Goal: Information Seeking & Learning: Learn about a topic

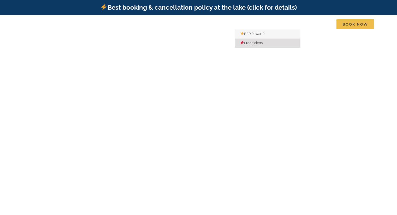
click at [249, 43] on span "Free tickets" at bounding box center [251, 43] width 22 height 4
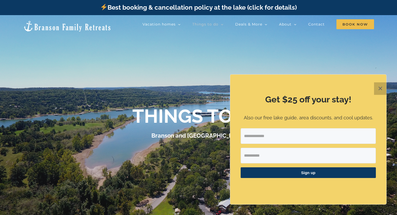
click at [383, 92] on button "✕" at bounding box center [380, 88] width 13 height 13
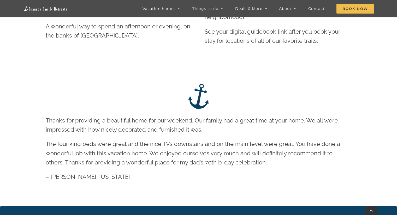
scroll to position [1227, 0]
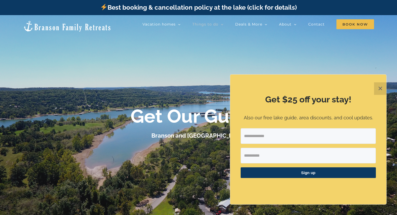
click at [382, 92] on button "✕" at bounding box center [380, 88] width 13 height 13
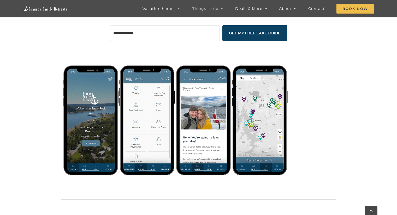
scroll to position [418, 0]
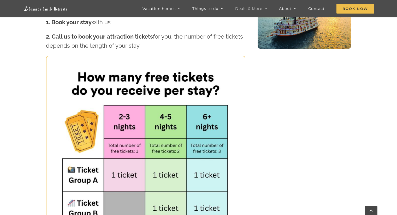
scroll to position [313, 0]
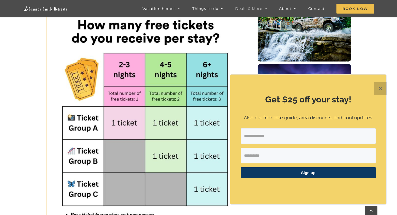
click at [381, 90] on button "✕" at bounding box center [380, 88] width 13 height 13
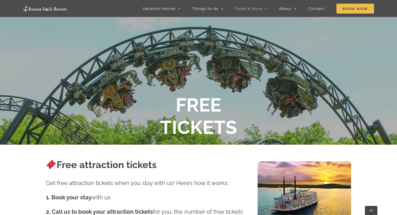
scroll to position [0, 0]
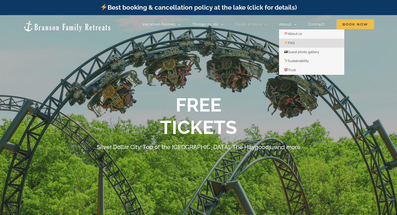
click at [297, 41] on link "FAQ" at bounding box center [311, 43] width 65 height 9
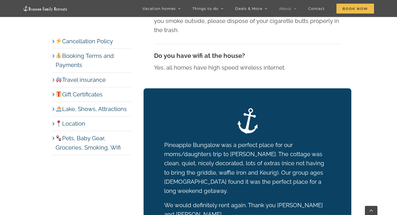
scroll to position [2924, 0]
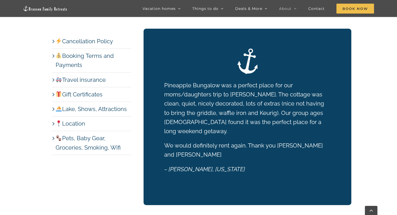
click at [56, 108] on link "Lake, Shows, Attractions" at bounding box center [91, 109] width 71 height 7
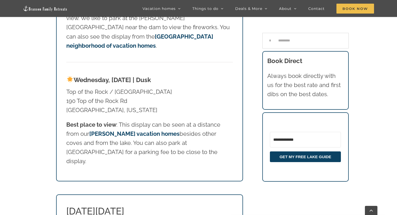
scroll to position [1721, 0]
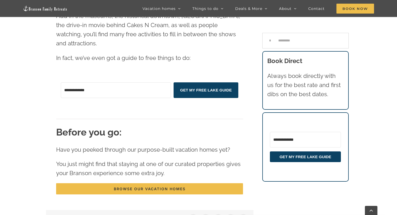
scroll to position [1486, 0]
